Goal: Information Seeking & Learning: Learn about a topic

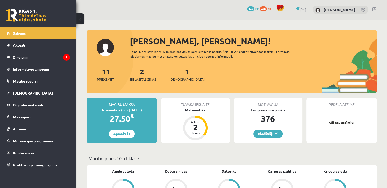
scroll to position [164, 0]
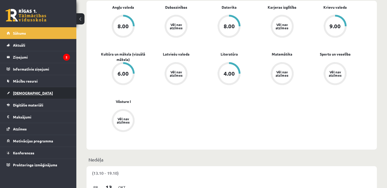
click at [27, 96] on link "[DEMOGRAPHIC_DATA]" at bounding box center [38, 93] width 63 height 12
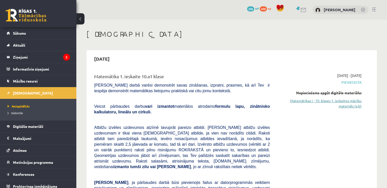
click at [350, 101] on link "Matemātikas I - 10. klases 1. ieskaites mācību materiāls (a,b)" at bounding box center [320, 103] width 84 height 11
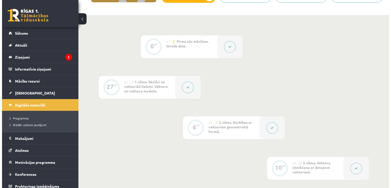
scroll to position [178, 0]
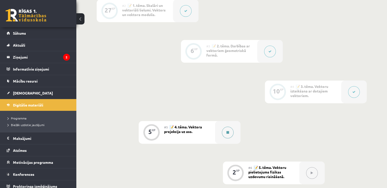
click at [229, 134] on icon at bounding box center [227, 132] width 3 height 3
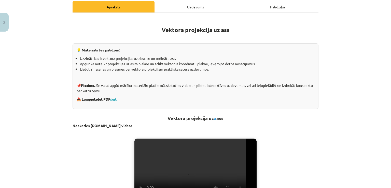
scroll to position [76, 0]
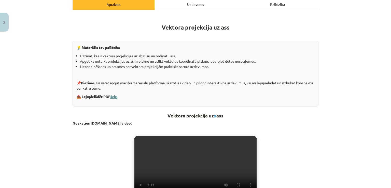
click at [113, 97] on link "šeit." at bounding box center [113, 96] width 7 height 5
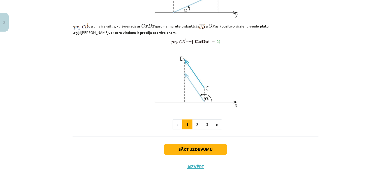
scroll to position [416, 0]
click at [192, 152] on button "Sākt uzdevumu" at bounding box center [195, 149] width 63 height 11
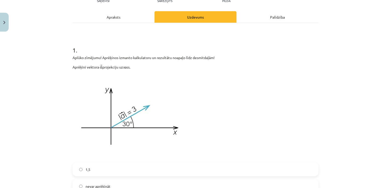
scroll to position [89, 0]
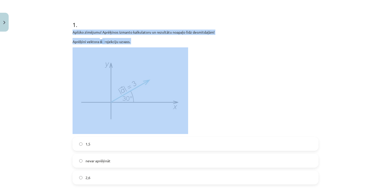
drag, startPoint x: 71, startPoint y: 31, endPoint x: 155, endPoint y: 45, distance: 84.9
click at [155, 45] on div "Aplūko zīmējumu! Aprēķinos izmanto kalkulatoru un rezultātu noapaļo līdz desmit…" at bounding box center [196, 82] width 246 height 104
copy div "Aplūko zīmējumu! Aprēķinos izmanto kalkulatoru un rezultātu noapaļo līdz desmit…"
